Goal: Check status: Check status

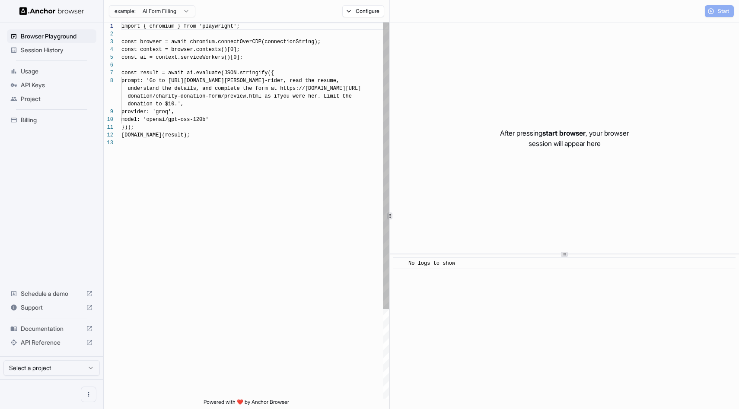
scroll to position [54, 0]
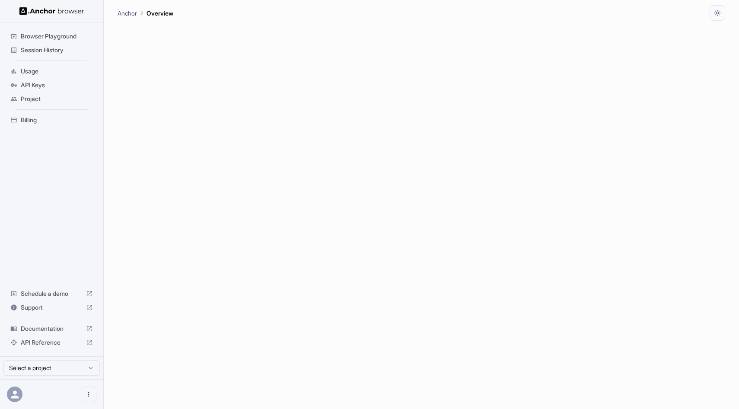
click at [46, 48] on span "Session History" at bounding box center [57, 50] width 72 height 9
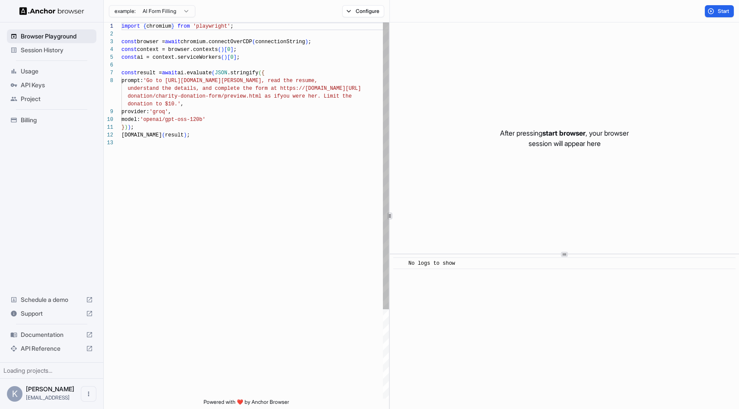
scroll to position [54, 0]
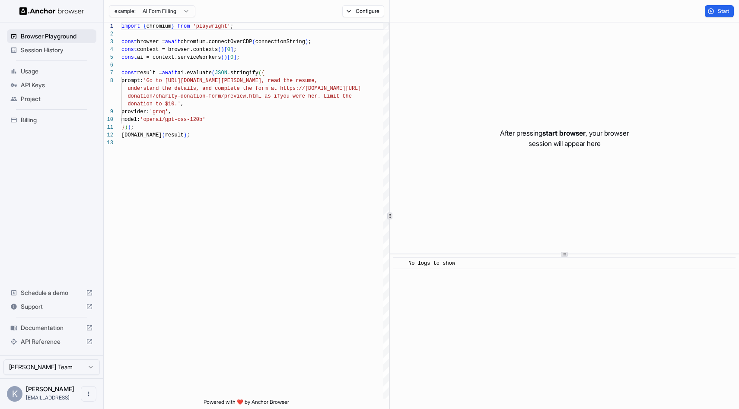
click at [48, 40] on span "Browser Playground" at bounding box center [57, 36] width 72 height 9
click at [46, 51] on span "Session History" at bounding box center [57, 50] width 72 height 9
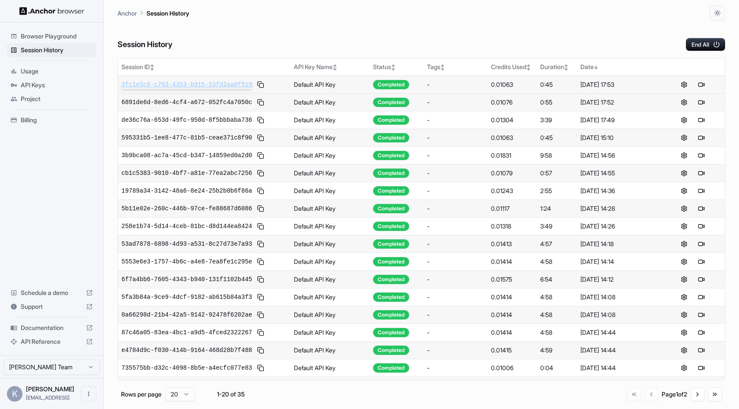
click at [217, 84] on span "3fc1e5c6-c763-4353-b915-53fd2aa0f519" at bounding box center [186, 84] width 130 height 9
click at [717, 46] on icon "button" at bounding box center [716, 45] width 8 height 8
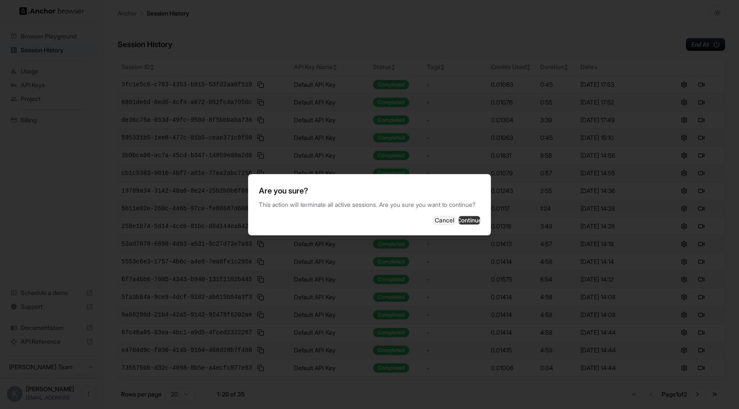
click at [463, 225] on button "Continue" at bounding box center [469, 220] width 22 height 9
